Goal: Information Seeking & Learning: Learn about a topic

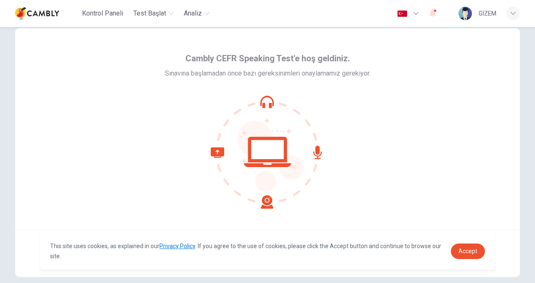
scroll to position [50, 0]
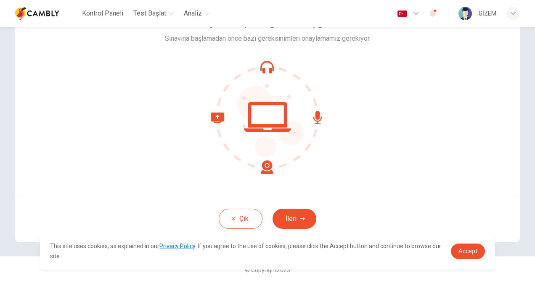
click at [347, 148] on div at bounding box center [268, 117] width 206 height 113
click at [298, 214] on button "İleri" at bounding box center [294, 219] width 44 height 20
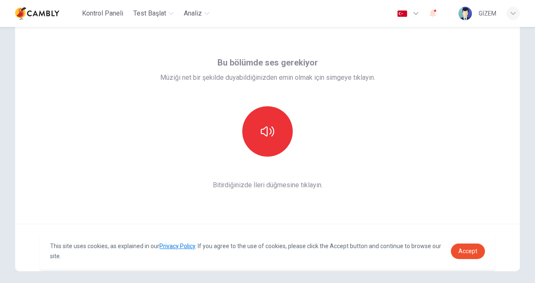
scroll to position [8, 0]
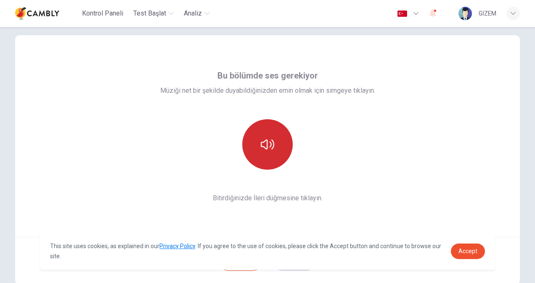
click at [280, 138] on button "button" at bounding box center [267, 144] width 50 height 50
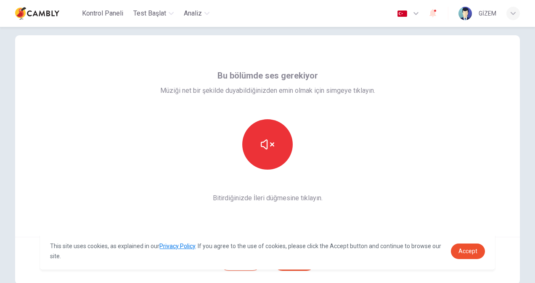
click at [296, 152] on div at bounding box center [267, 144] width 91 height 50
click at [279, 150] on button "button" at bounding box center [267, 144] width 50 height 50
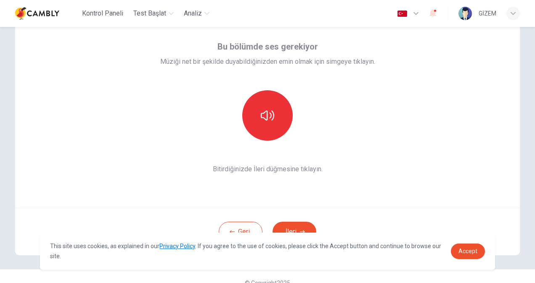
scroll to position [50, 0]
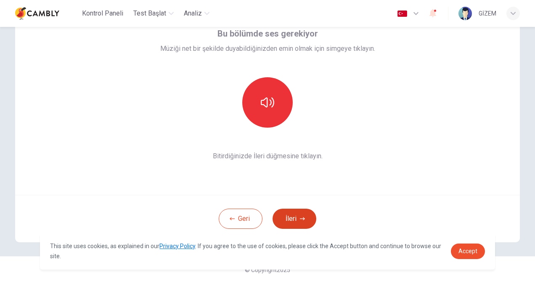
click at [309, 216] on button "İleri" at bounding box center [294, 219] width 44 height 20
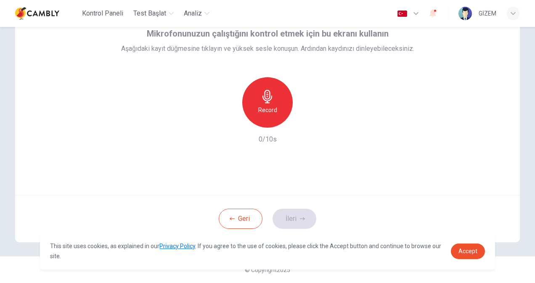
scroll to position [8, 0]
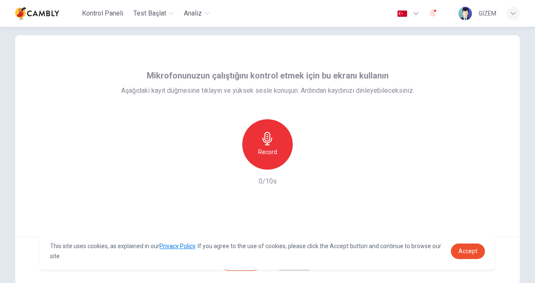
click at [265, 139] on icon "button" at bounding box center [267, 138] width 13 height 13
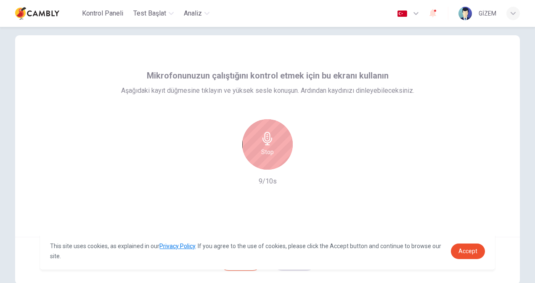
scroll to position [50, 0]
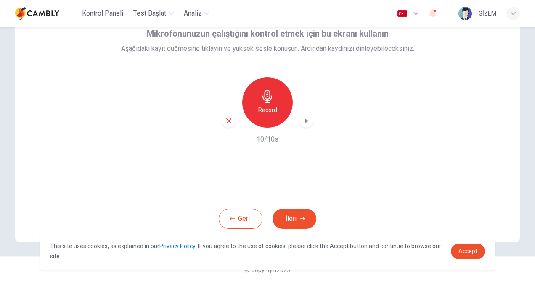
click at [268, 118] on div "Record" at bounding box center [267, 102] width 50 height 50
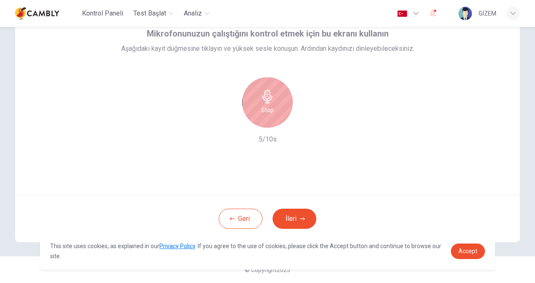
click at [318, 172] on div "Mikrofonunuzun çalıştığını kontrol etmek için bu ekranı kullanın Aşağıdaki kayı…" at bounding box center [267, 94] width 504 height 202
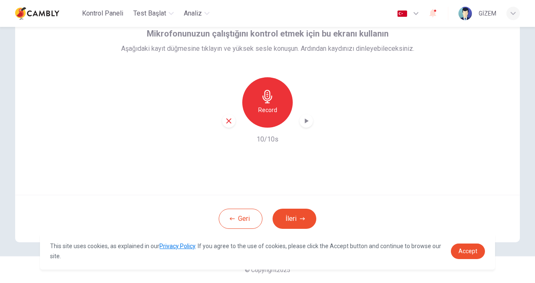
click at [263, 107] on h6 "Record" at bounding box center [267, 110] width 19 height 10
click at [264, 108] on h6 "Record" at bounding box center [267, 110] width 19 height 10
click at [302, 122] on icon "button" at bounding box center [306, 121] width 8 height 8
click at [306, 216] on button "İleri" at bounding box center [294, 219] width 44 height 20
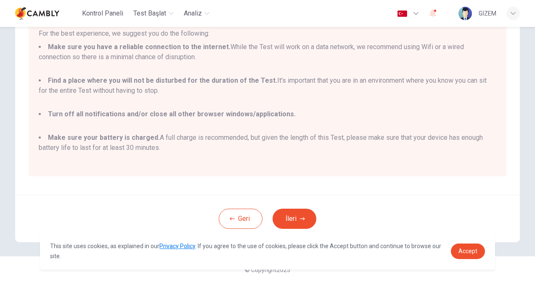
scroll to position [0, 0]
click at [304, 221] on button "İleri" at bounding box center [294, 219] width 44 height 20
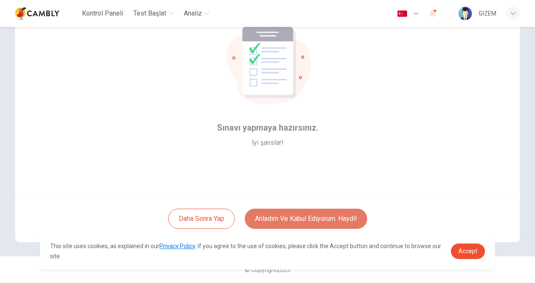
click at [329, 216] on button "Anladım ve kabul ediyorum. Haydi!" at bounding box center [306, 219] width 122 height 20
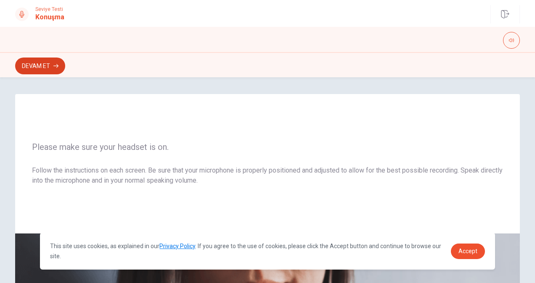
click at [44, 63] on button "Devam Et" at bounding box center [40, 66] width 50 height 17
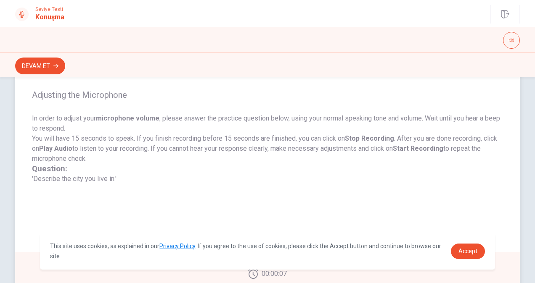
scroll to position [84, 0]
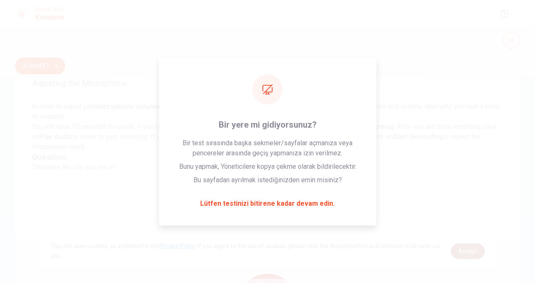
click at [463, 248] on span "Accept" at bounding box center [467, 251] width 19 height 7
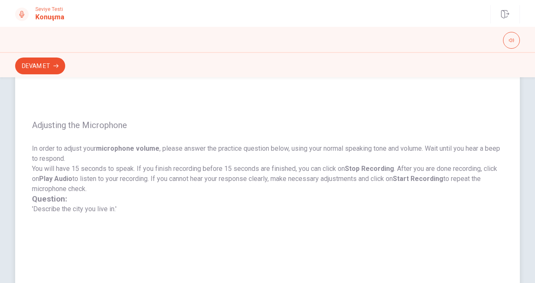
scroll to position [221, 0]
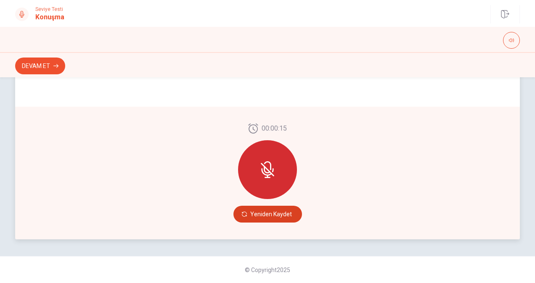
click at [266, 213] on button "Yeniden Kaydet" at bounding box center [267, 214] width 69 height 17
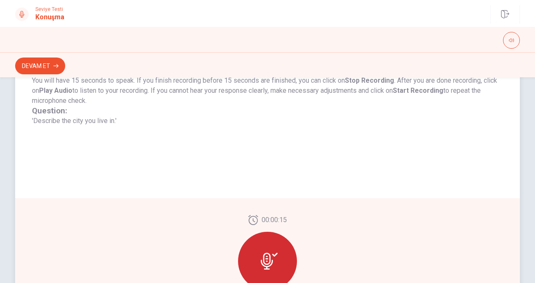
scroll to position [179, 0]
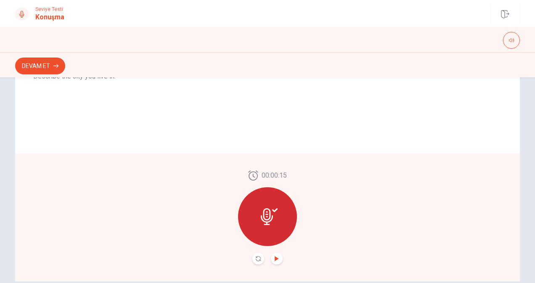
click at [274, 258] on icon "Play Audio" at bounding box center [276, 258] width 4 height 5
click at [274, 254] on button "Play Audio" at bounding box center [277, 259] width 12 height 12
click at [272, 256] on button "Pause Audio" at bounding box center [277, 259] width 12 height 12
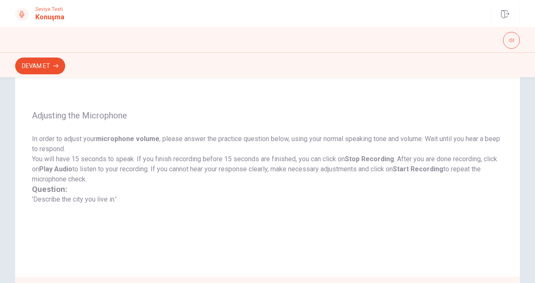
scroll to position [0, 0]
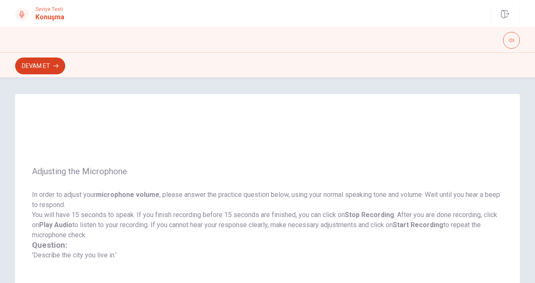
click at [57, 62] on button "Devam Et" at bounding box center [40, 66] width 50 height 17
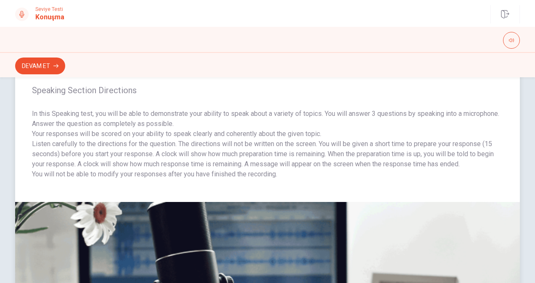
scroll to position [11, 0]
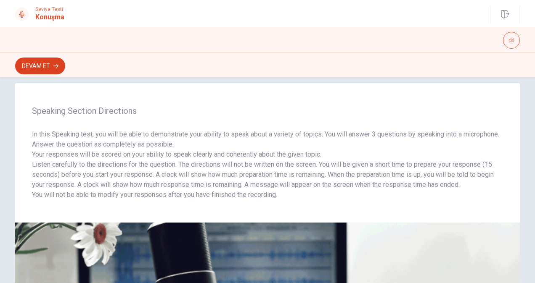
click at [53, 67] on button "Devam Et" at bounding box center [40, 66] width 50 height 17
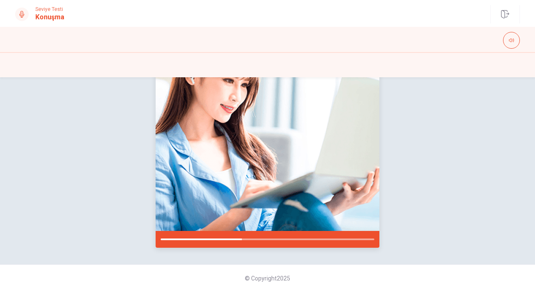
scroll to position [136, 0]
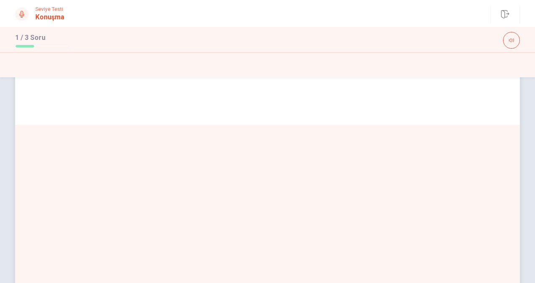
click at [467, 82] on div "Are flexible work hours beneficial, or are fixed work hours better? Use reasons…" at bounding box center [267, 41] width 504 height 166
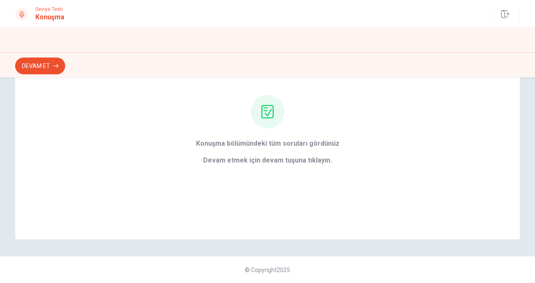
scroll to position [73, 0]
click at [43, 68] on button "Devam Et" at bounding box center [40, 66] width 50 height 17
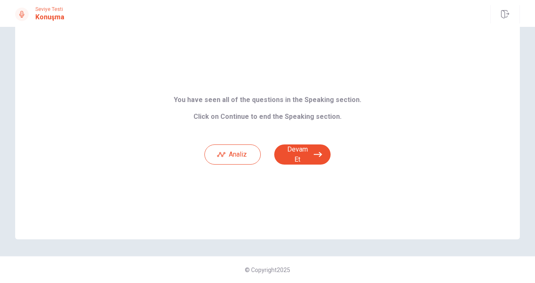
scroll to position [23, 0]
click at [319, 150] on button "Devam Et" at bounding box center [302, 155] width 56 height 20
